Goal: Task Accomplishment & Management: Manage account settings

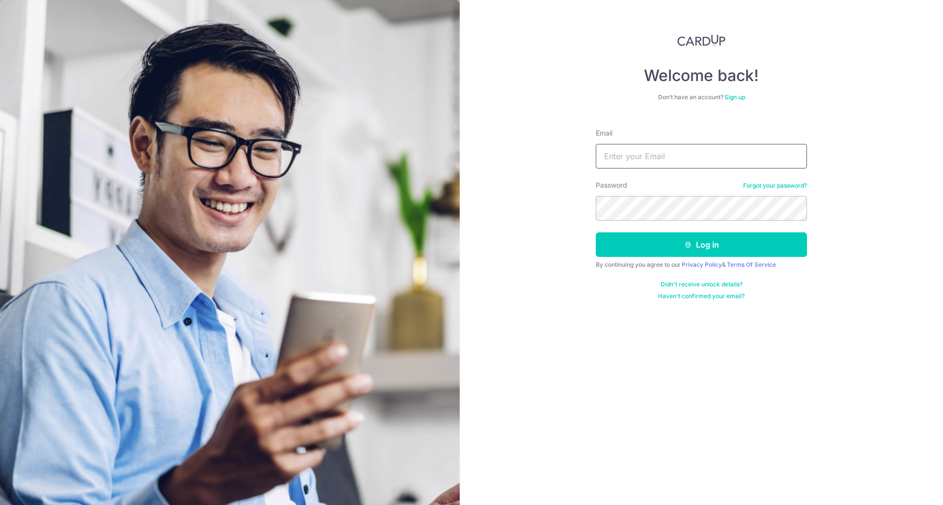
type input "keongtona26@gmail.com"
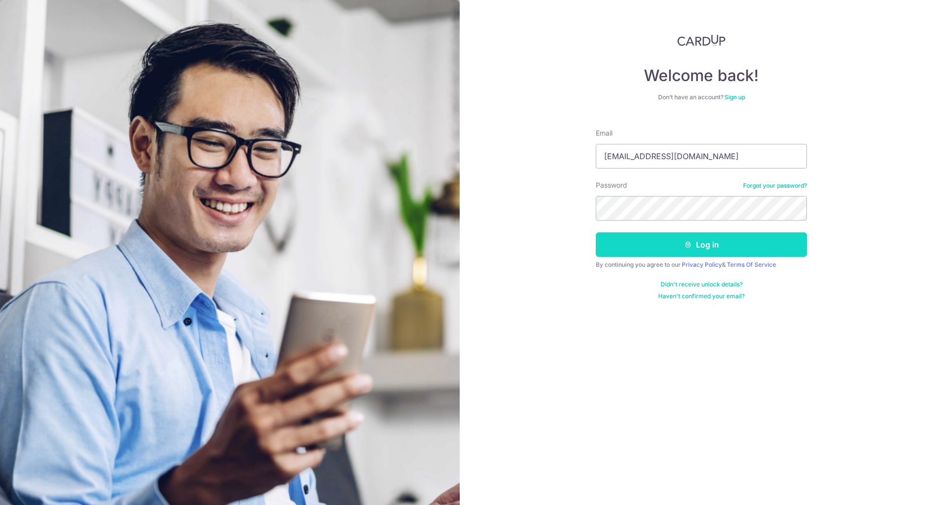
click at [700, 252] on button "Log in" at bounding box center [701, 244] width 211 height 25
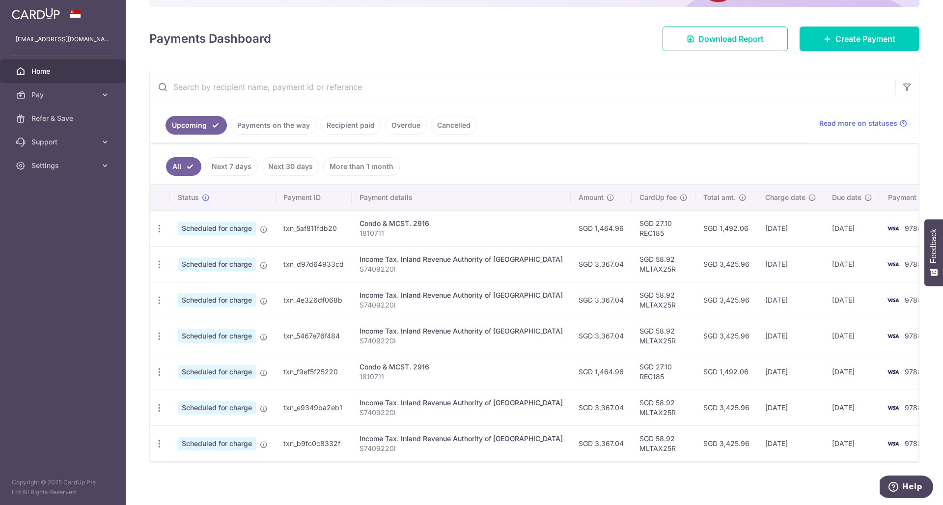
scroll to position [123, 0]
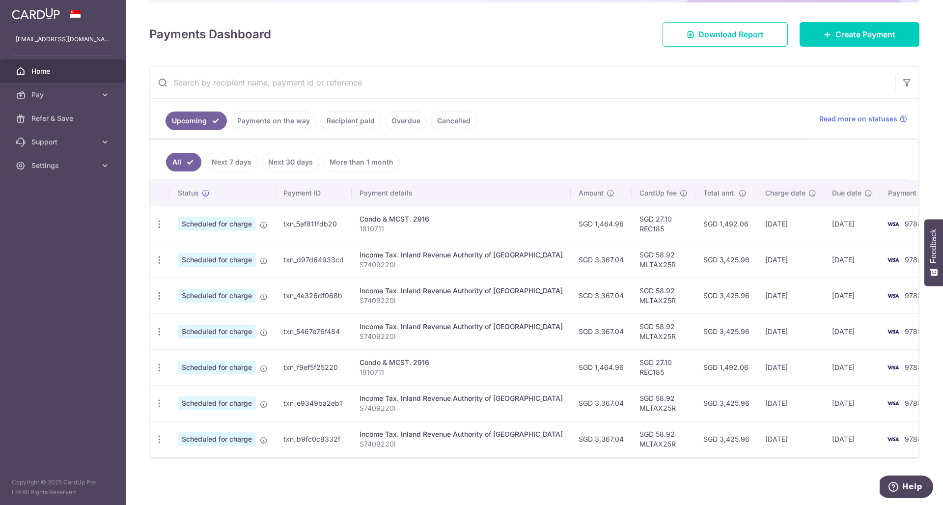
click at [42, 74] on span "Home" at bounding box center [63, 71] width 65 height 10
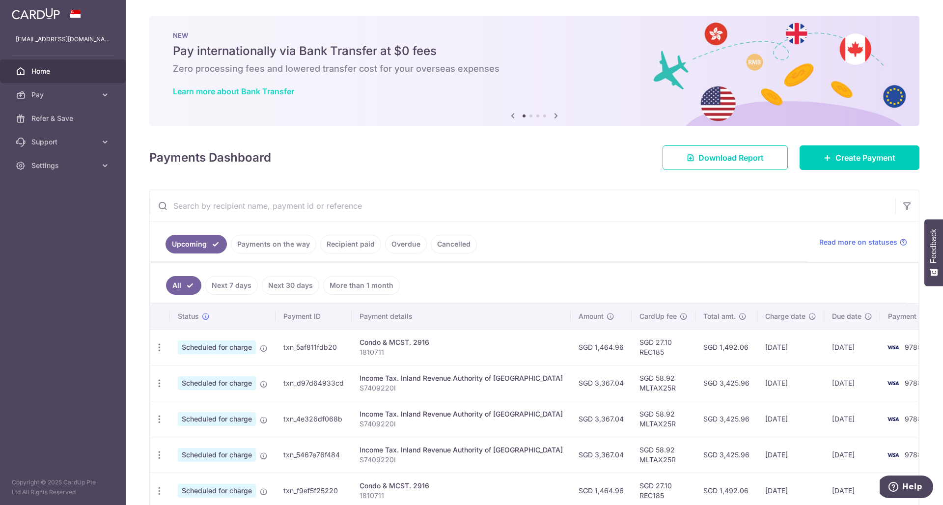
click at [241, 92] on link "Learn more about Bank Transfer" at bounding box center [233, 91] width 121 height 10
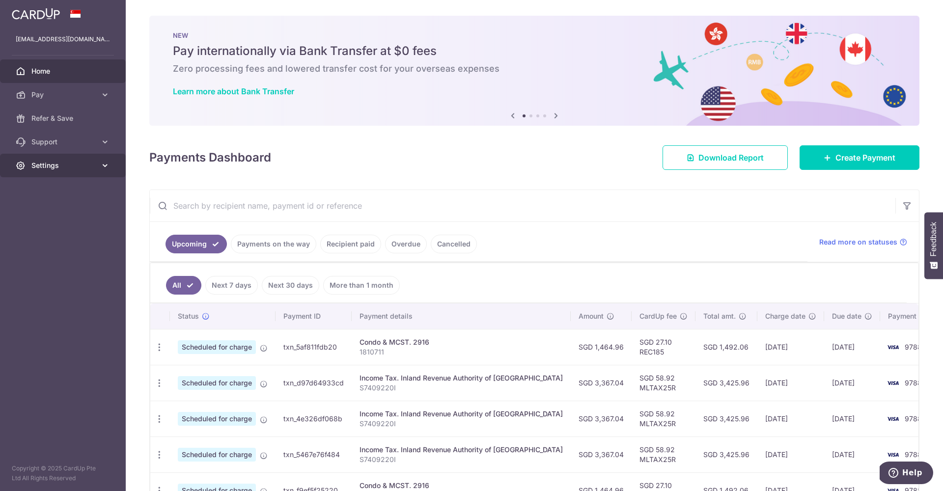
click at [98, 172] on link "Settings" at bounding box center [63, 166] width 126 height 24
click at [43, 213] on span "Logout" at bounding box center [63, 213] width 65 height 10
